Goal: Transaction & Acquisition: Purchase product/service

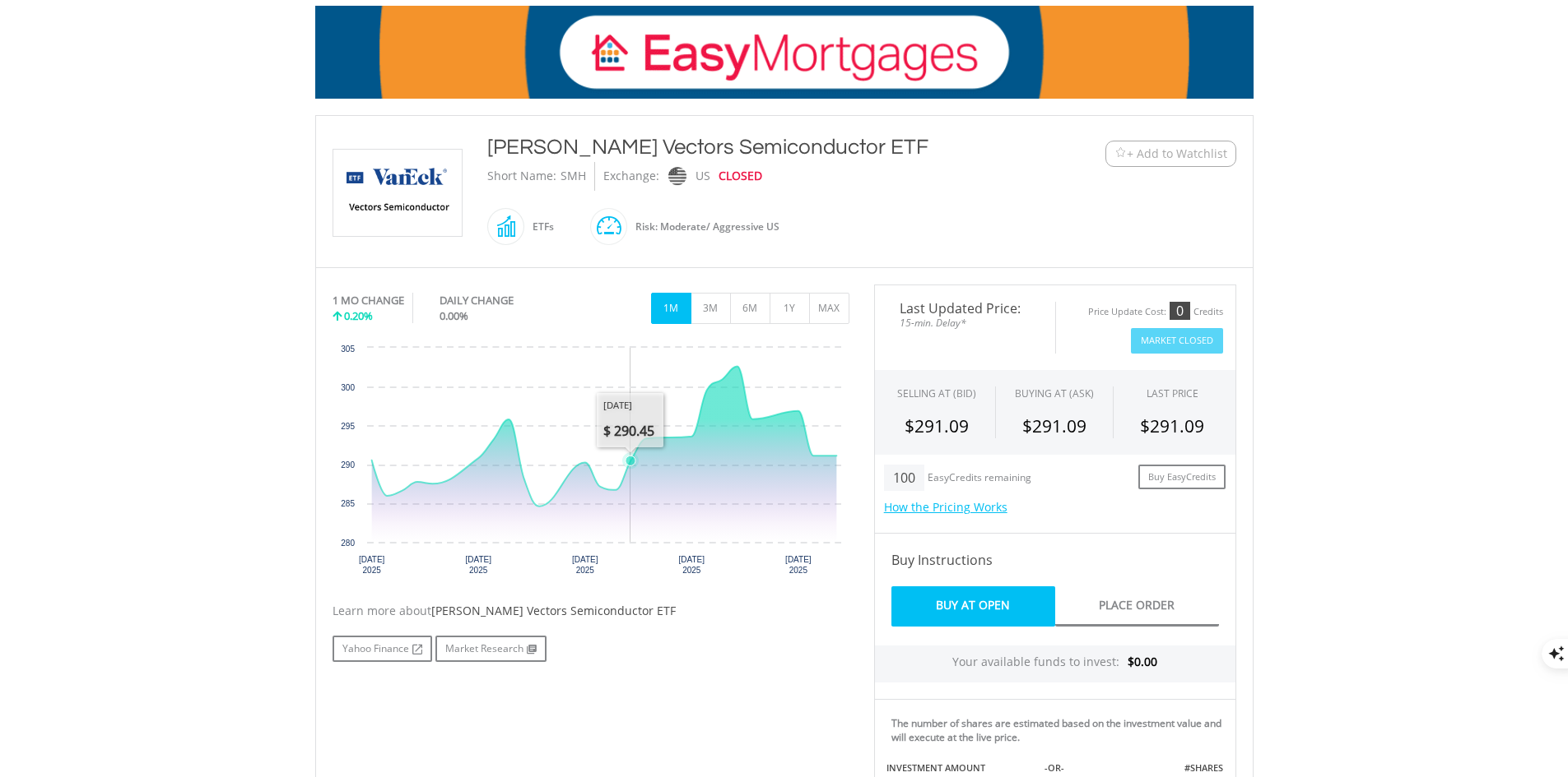
scroll to position [247, 0]
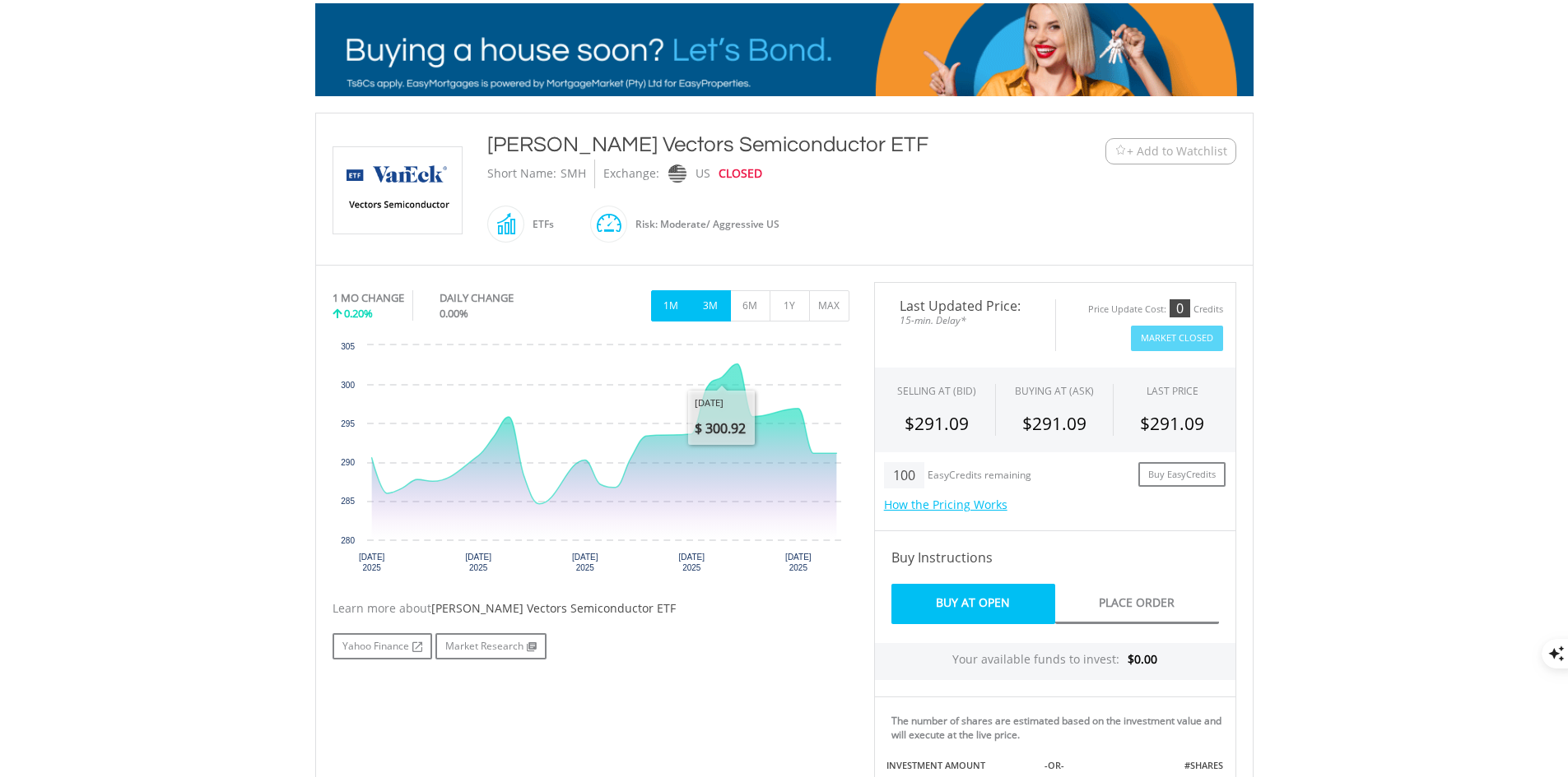
click at [691, 301] on button "3M" at bounding box center [711, 306] width 41 height 31
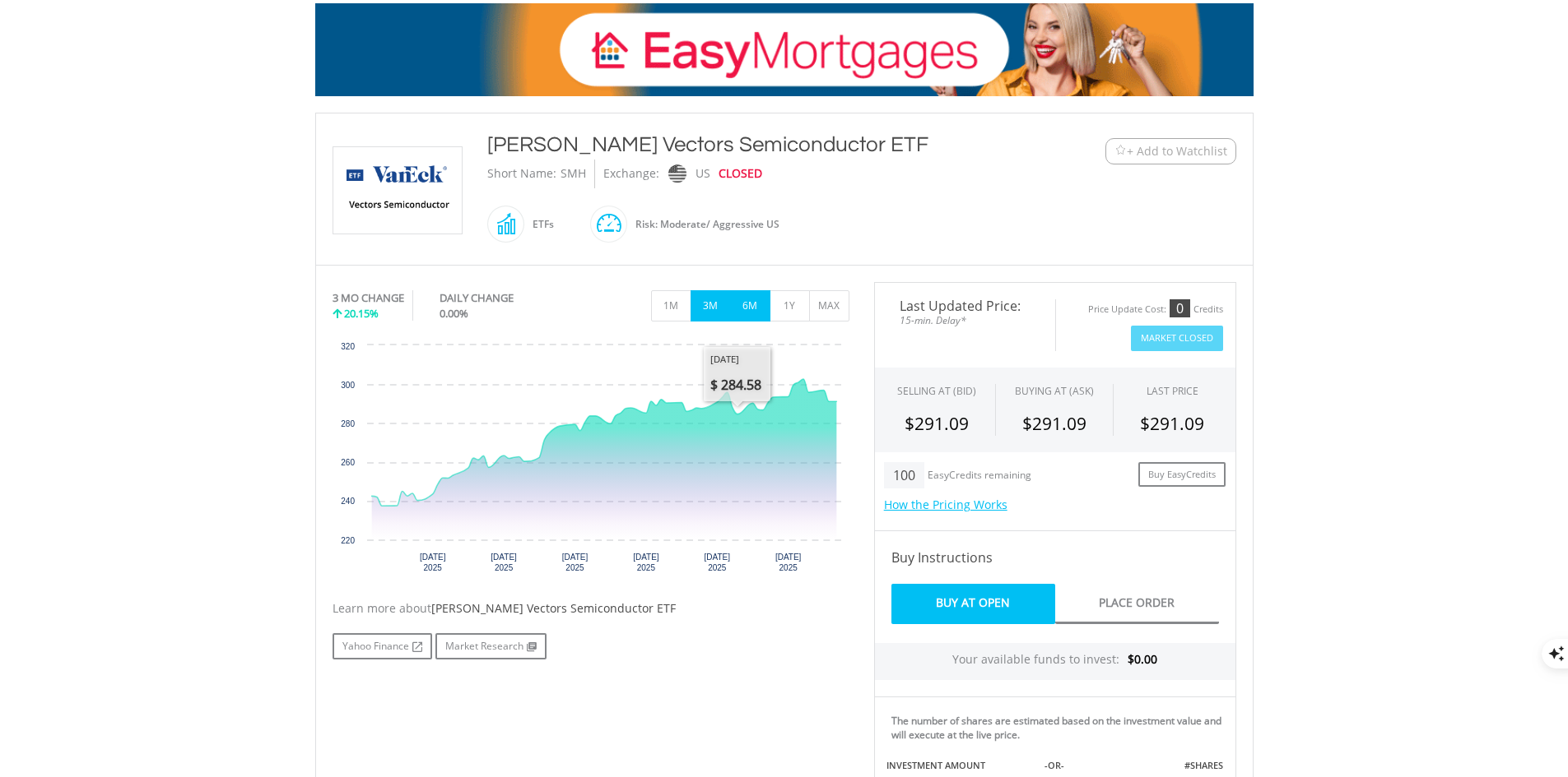
click at [753, 314] on button "6M" at bounding box center [750, 306] width 41 height 31
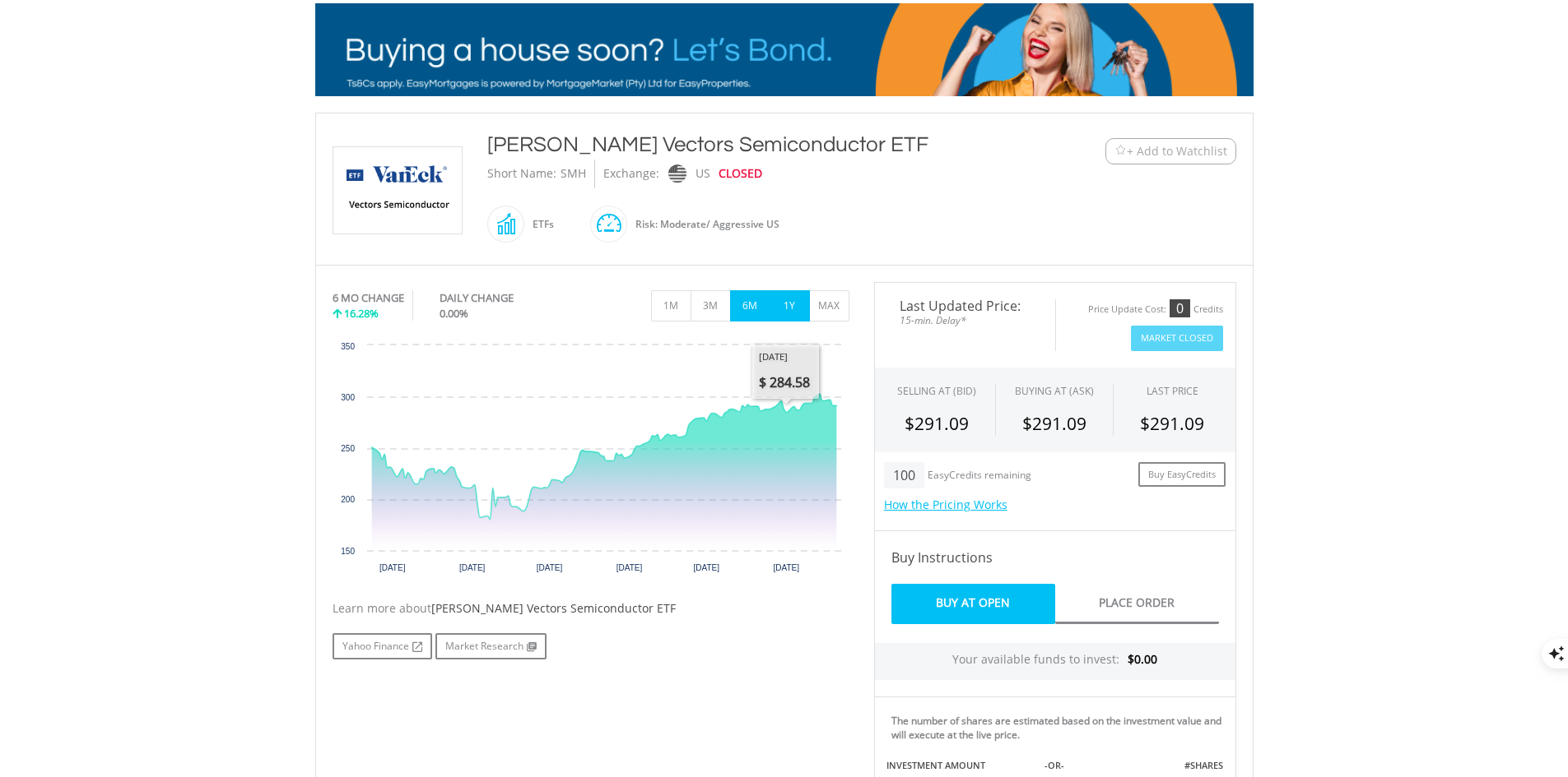
click at [795, 310] on button "1Y" at bounding box center [790, 306] width 41 height 31
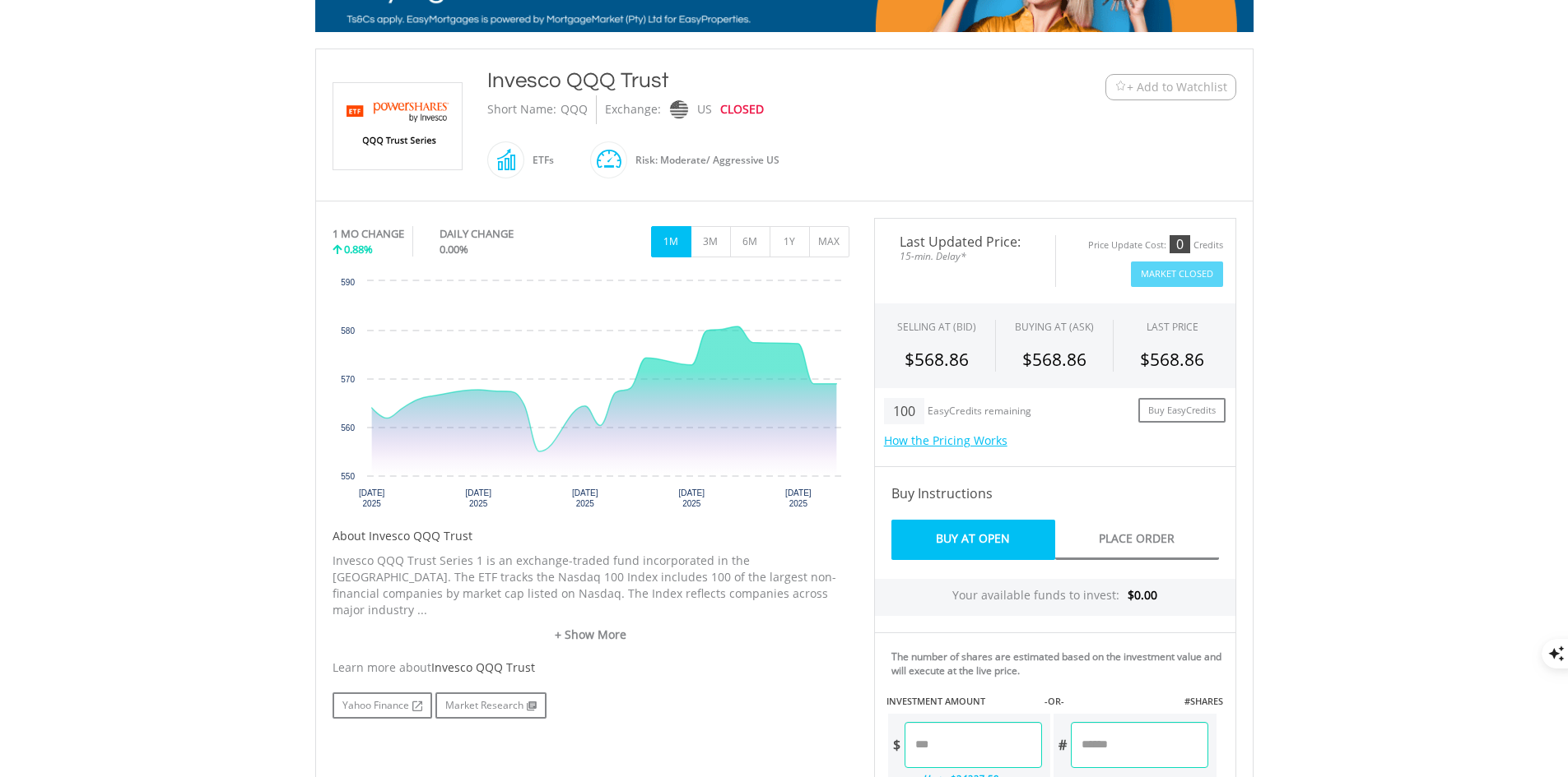
scroll to position [165, 0]
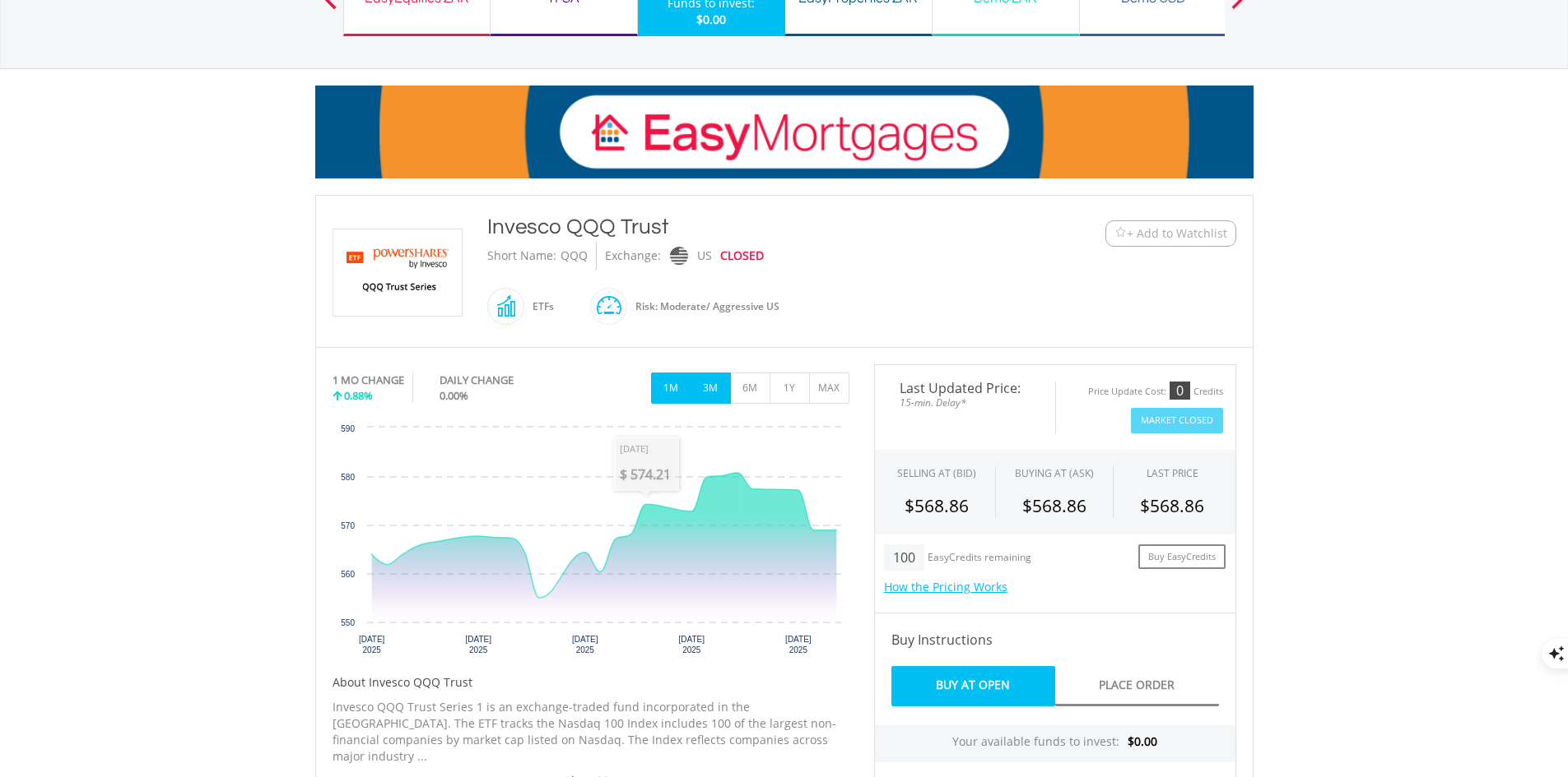
click at [712, 399] on button "3M" at bounding box center [711, 388] width 41 height 31
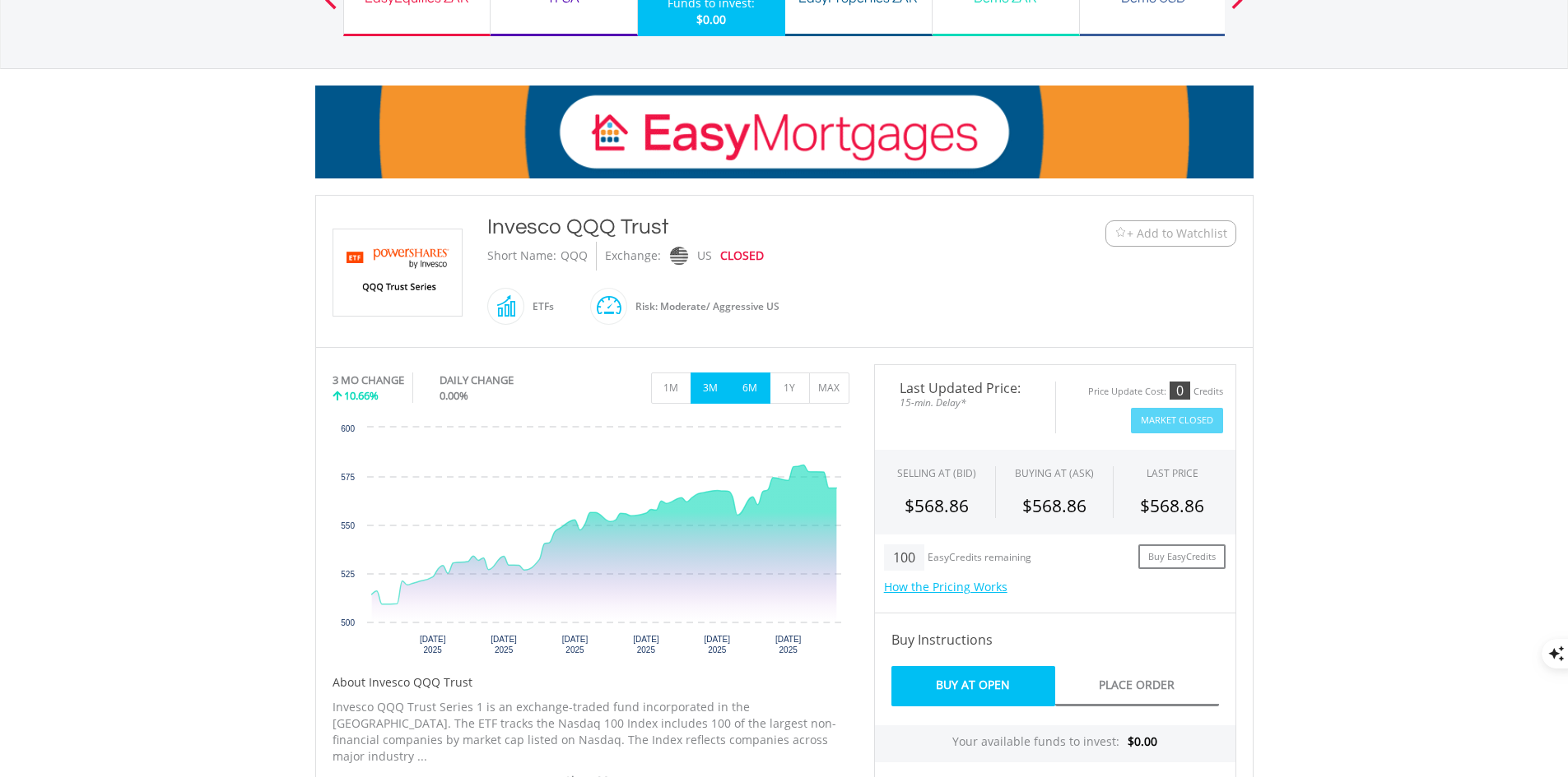
click at [759, 392] on button "6M" at bounding box center [750, 388] width 41 height 31
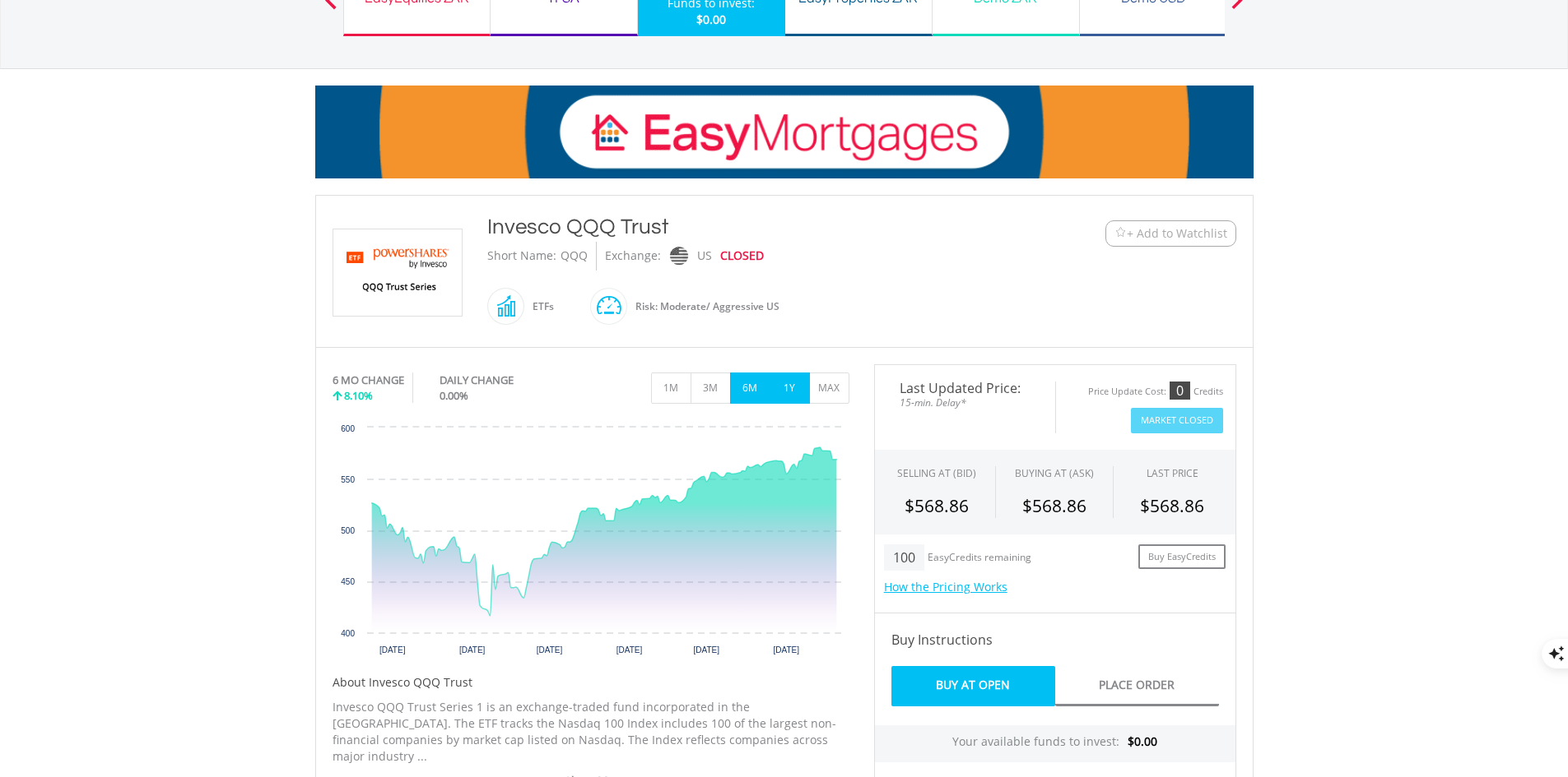
click at [792, 397] on button "1Y" at bounding box center [790, 388] width 41 height 31
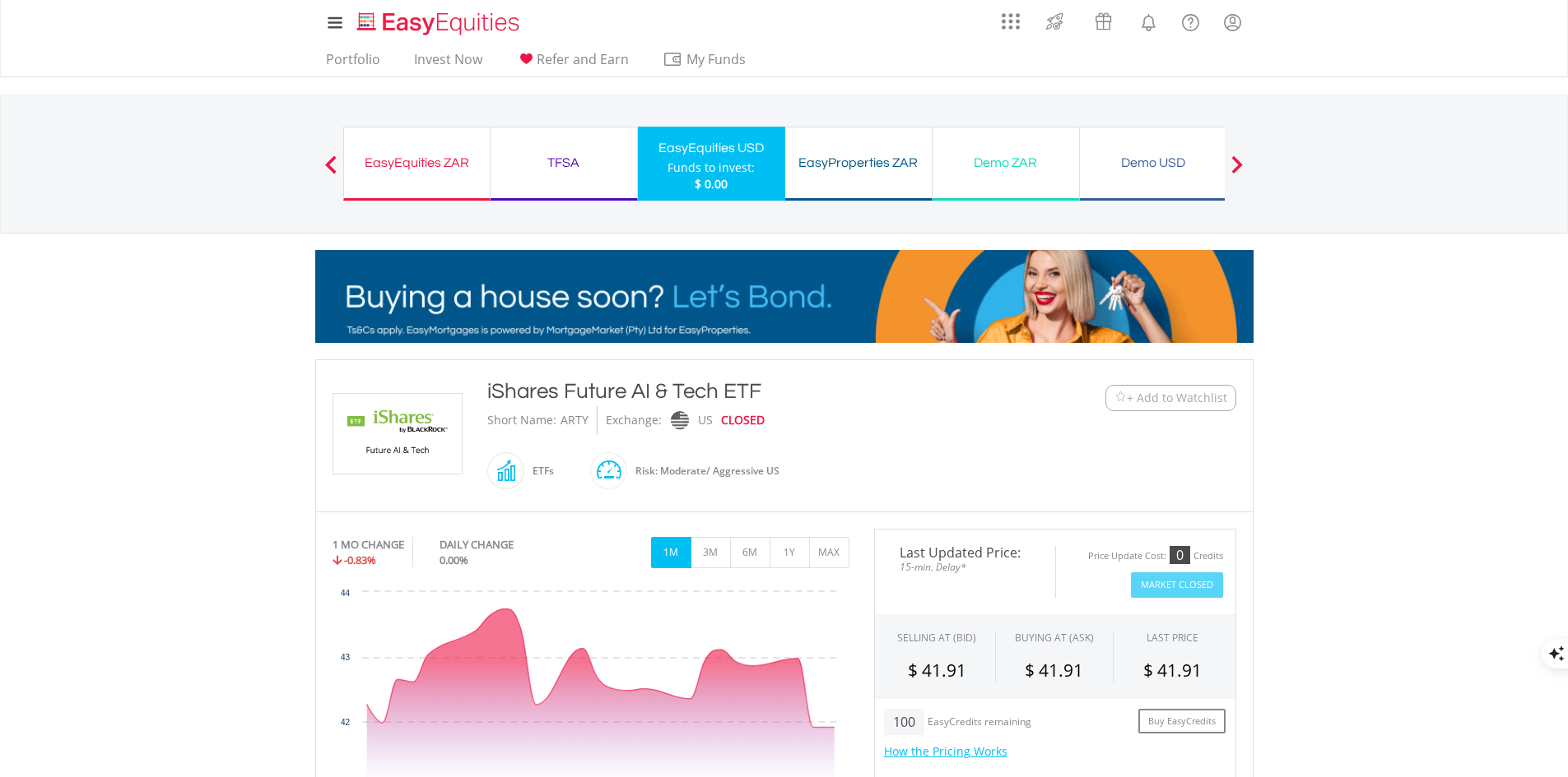
drag, startPoint x: 759, startPoint y: 390, endPoint x: 468, endPoint y: 387, distance: 291.0
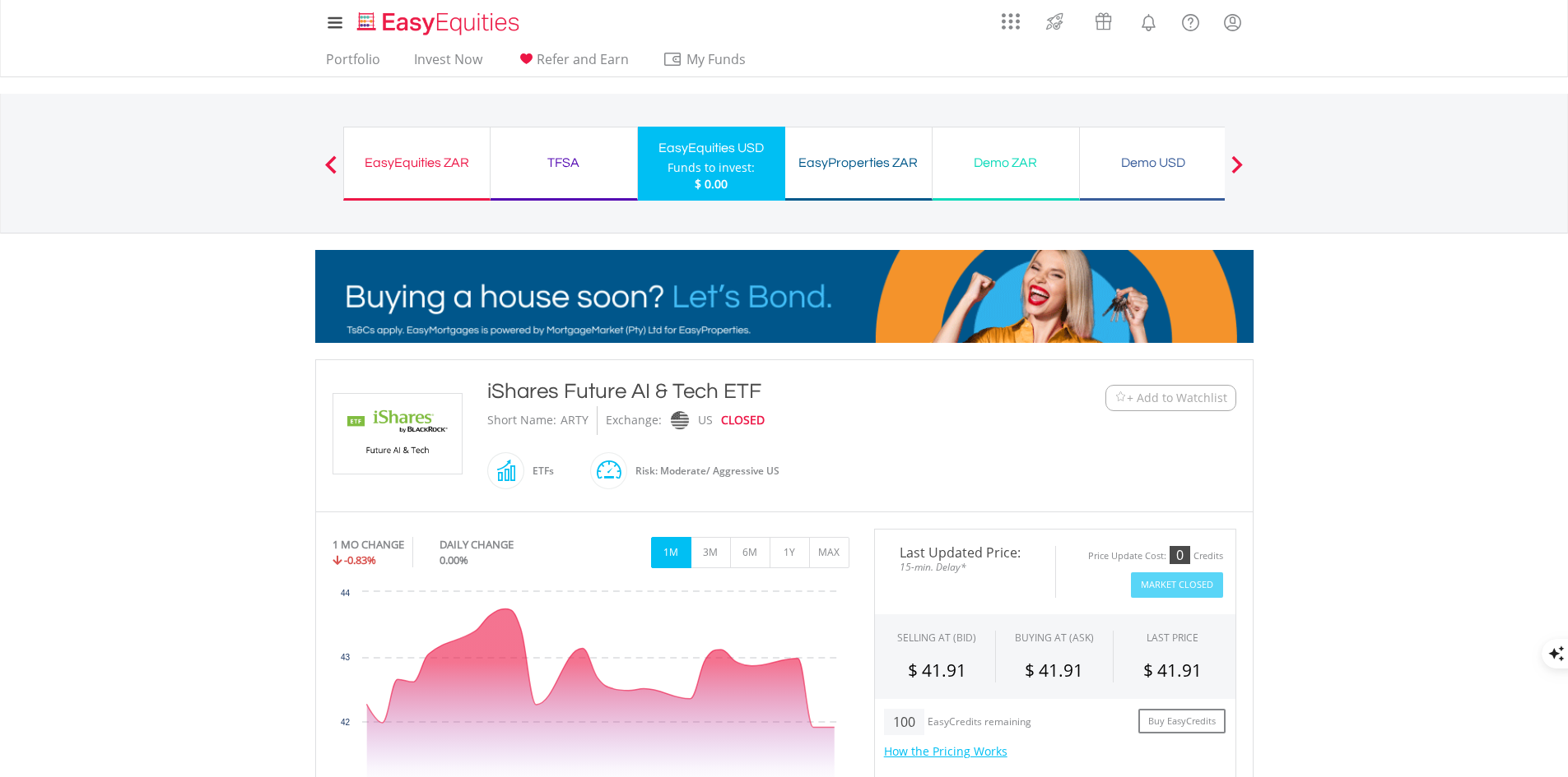
click at [468, 387] on div "﻿ iShares Future AI & Tech ETF iShares Future AI & Tech ETF Short Name: ARTY Ex…" at bounding box center [784, 436] width 928 height 119
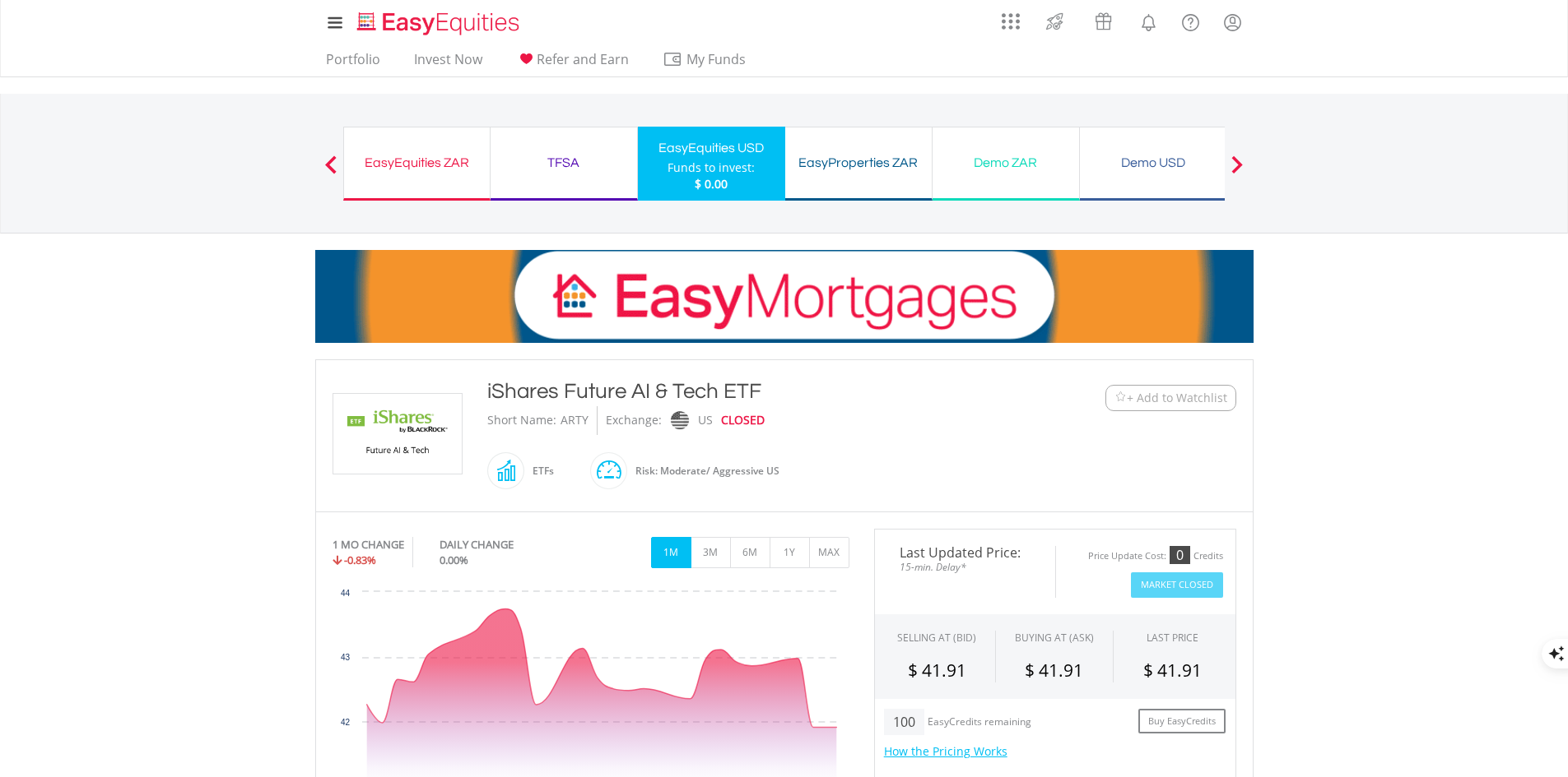
copy div "﻿ iShares Future AI & Tech ETF iShares Future AI & Tech ETF"
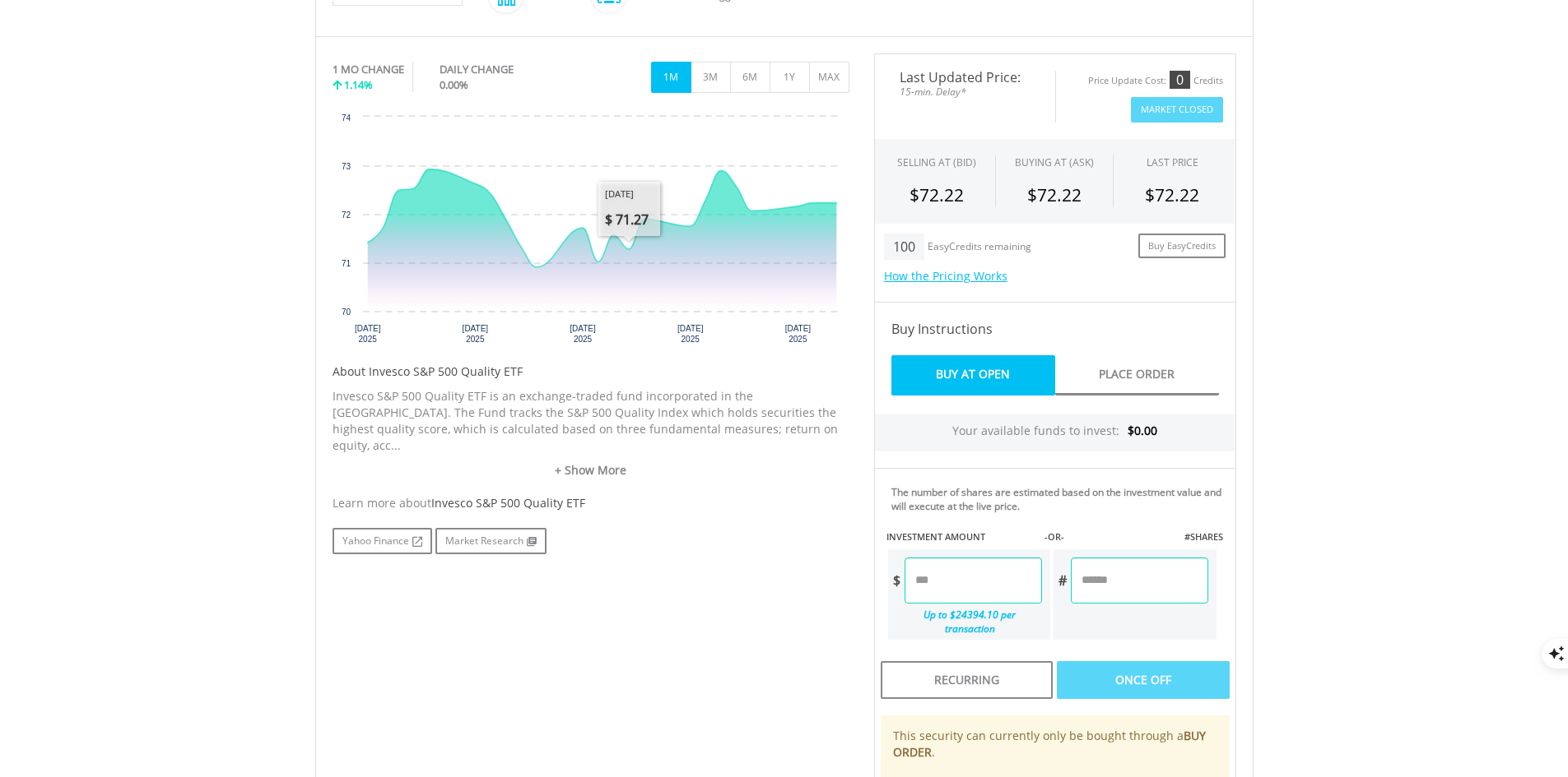
scroll to position [494, 0]
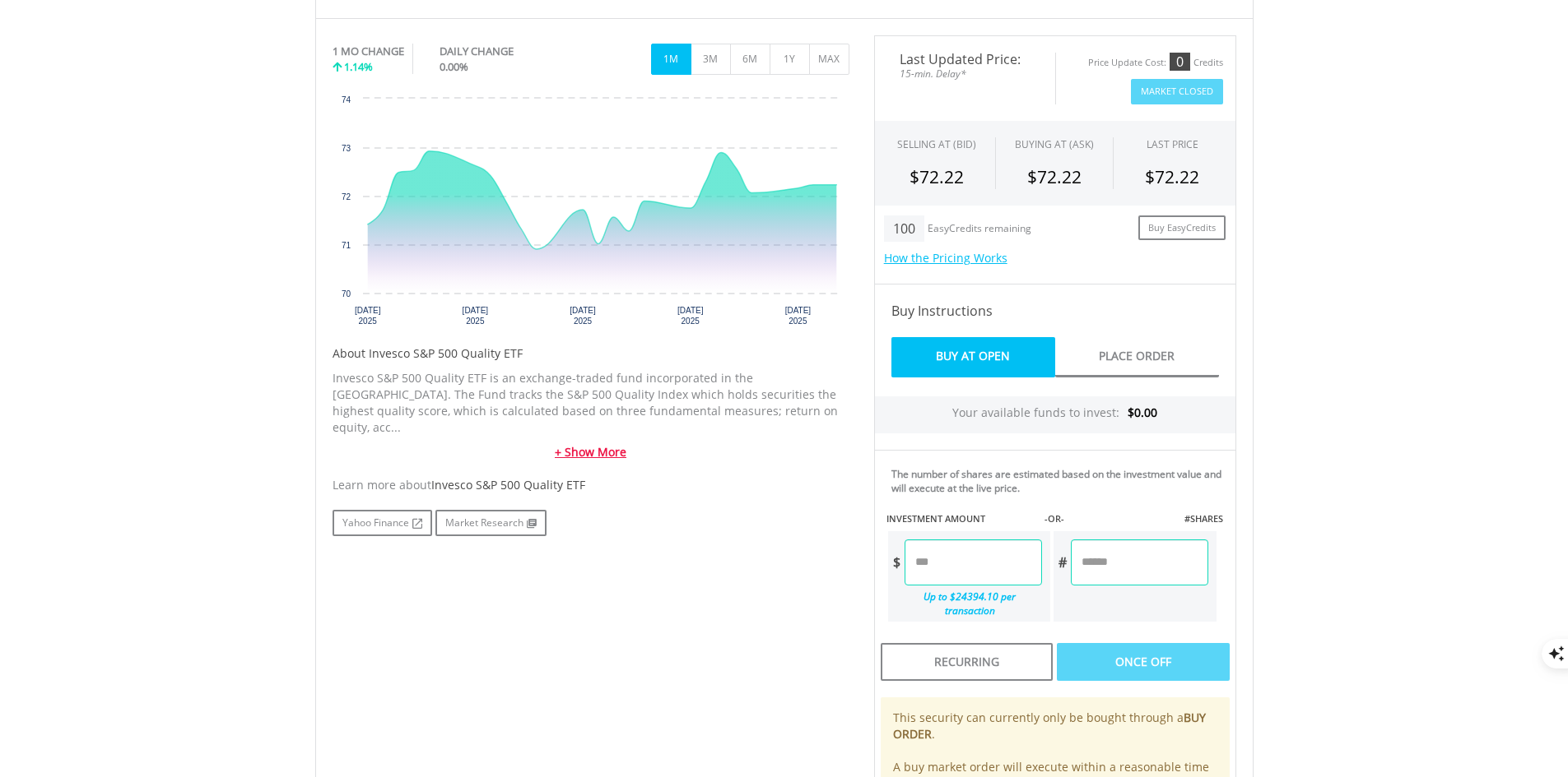
click at [616, 444] on link "+ Show More" at bounding box center [591, 452] width 517 height 16
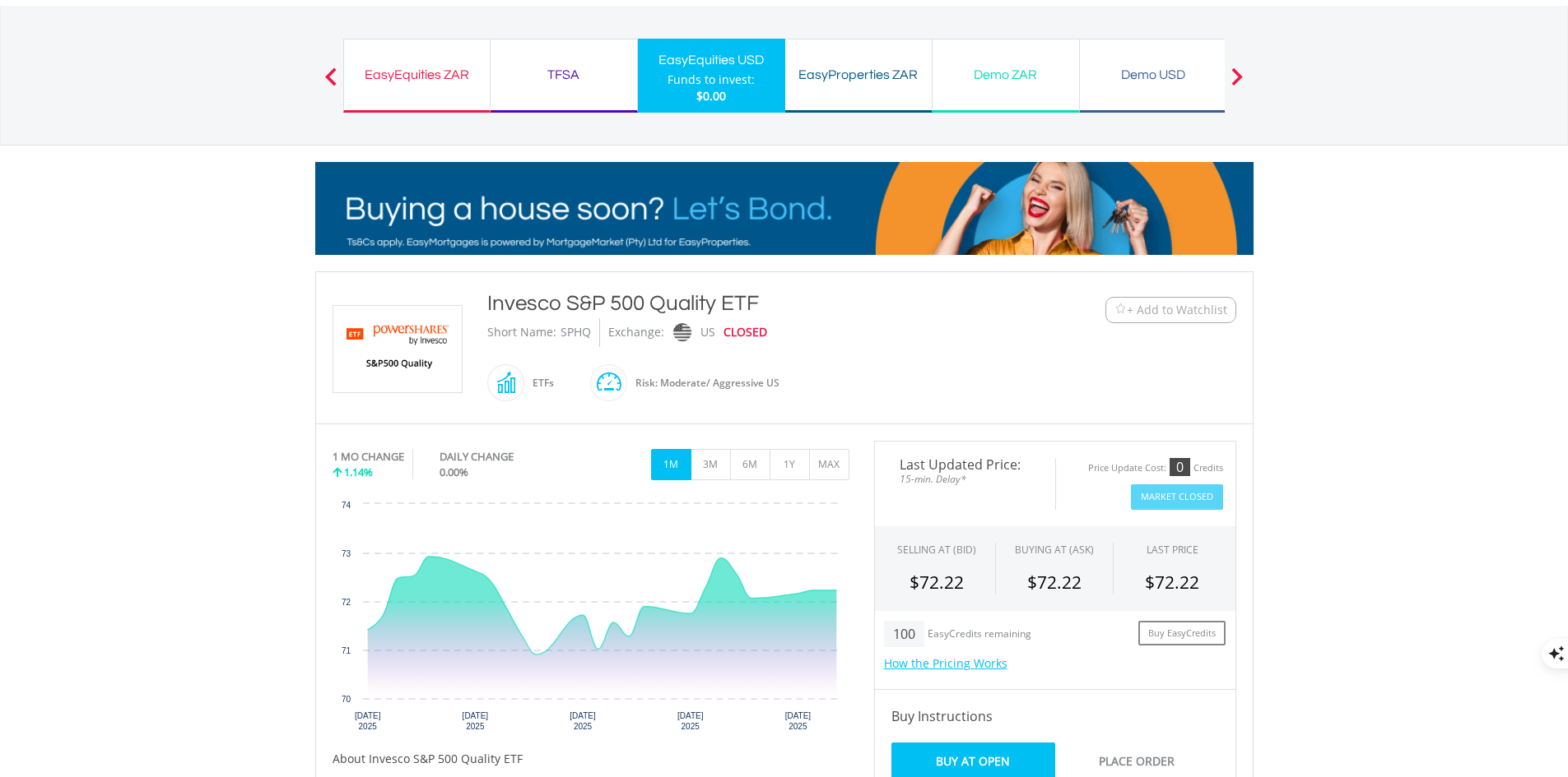
scroll to position [82, 0]
